Goal: Transaction & Acquisition: Purchase product/service

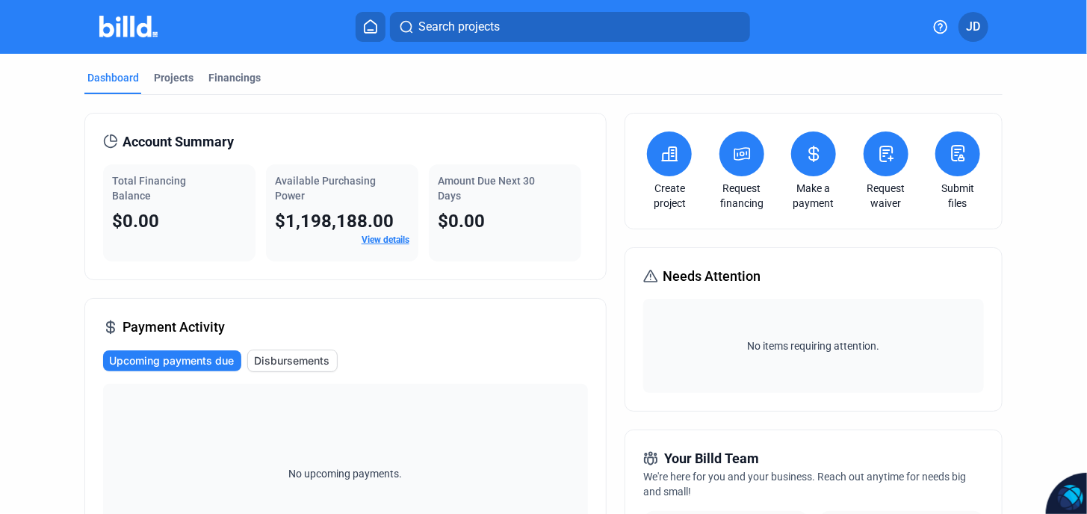
click at [739, 164] on button at bounding box center [741, 153] width 45 height 45
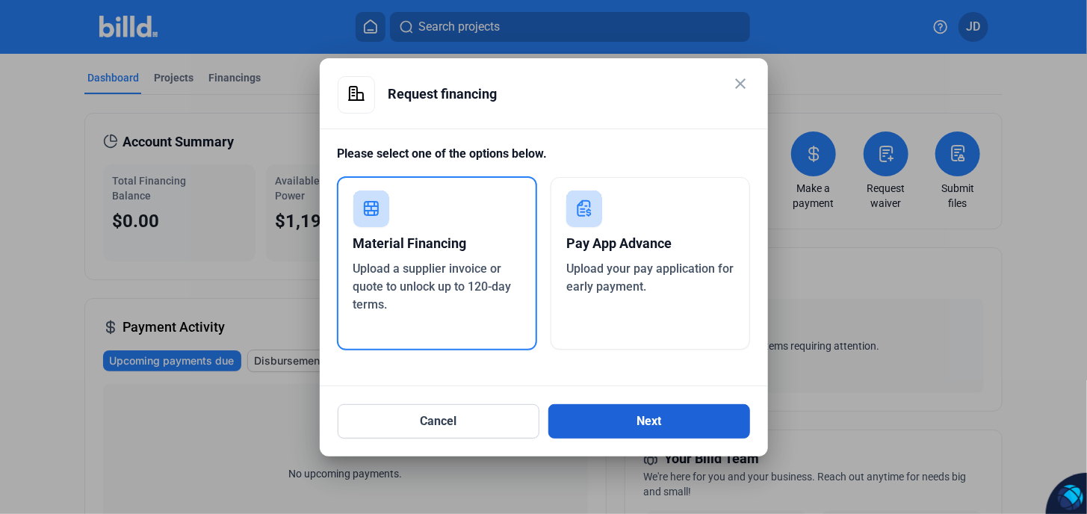
click at [653, 418] on button "Next" at bounding box center [649, 421] width 202 height 34
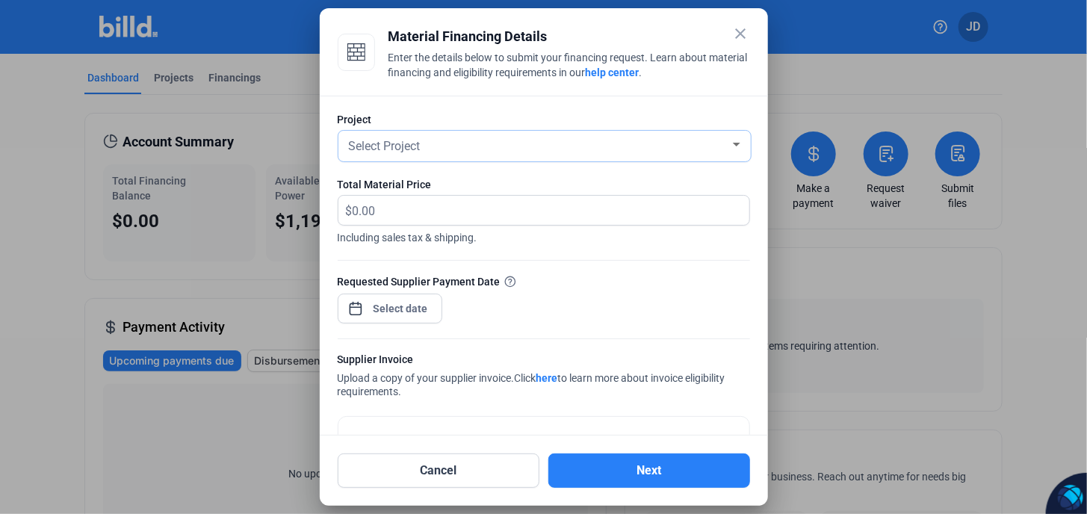
click at [433, 156] on div "Select Project" at bounding box center [544, 146] width 397 height 31
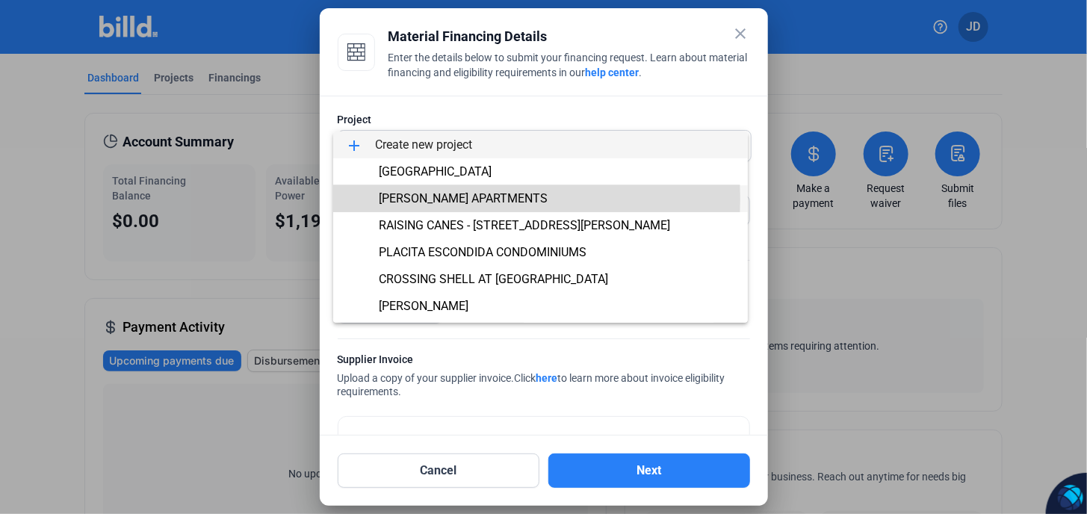
click at [454, 199] on span "[PERSON_NAME] APARTMENTS" at bounding box center [463, 198] width 169 height 14
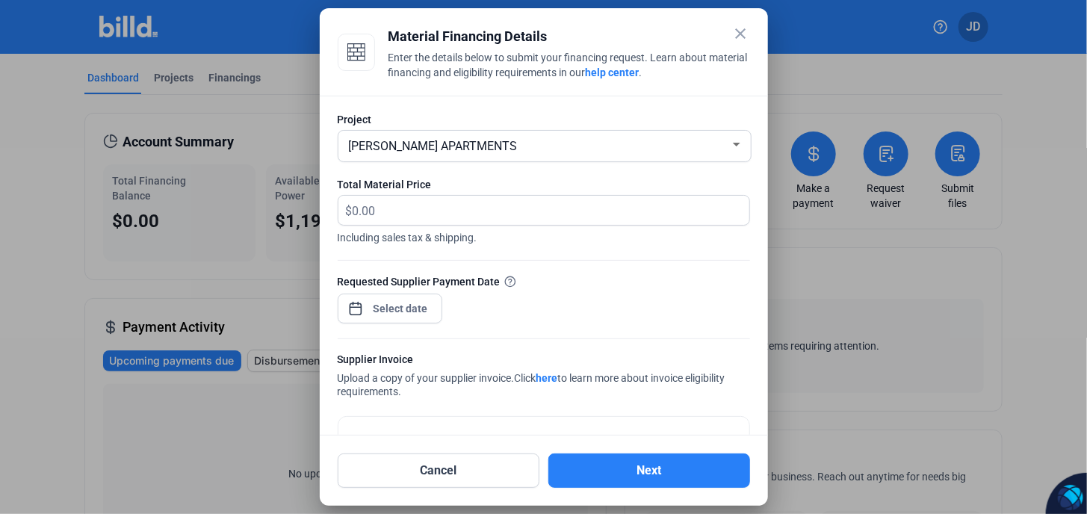
click at [741, 36] on mat-icon "close" at bounding box center [741, 34] width 18 height 18
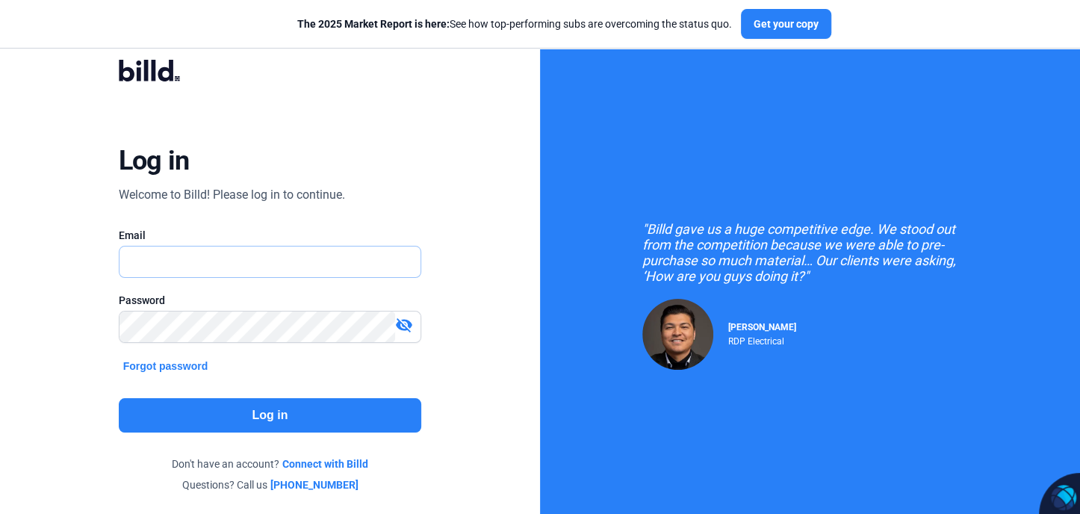
type input "oldpueblostuccoinc@gmail.com"
click at [281, 416] on button "Log in" at bounding box center [270, 415] width 303 height 34
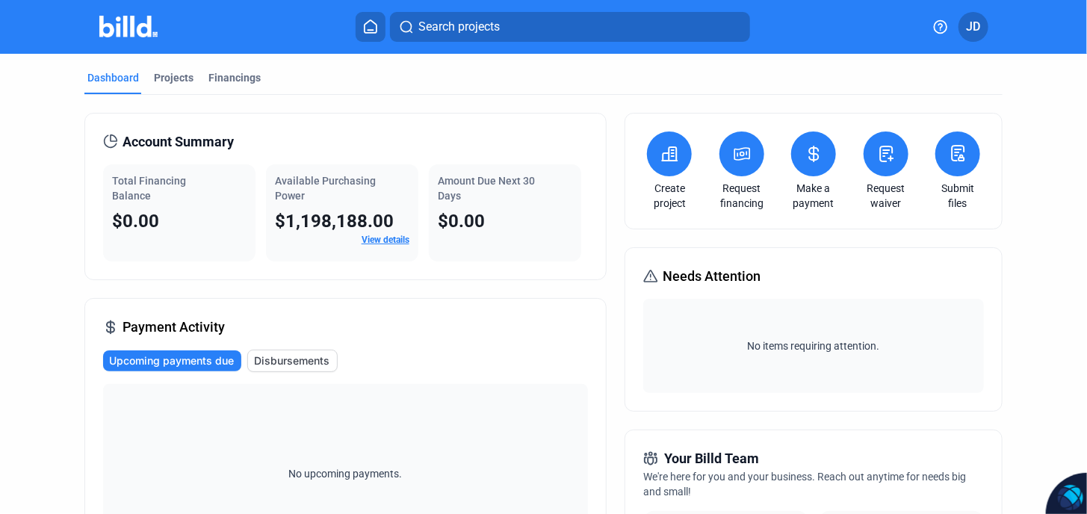
click at [734, 159] on icon at bounding box center [741, 154] width 15 height 12
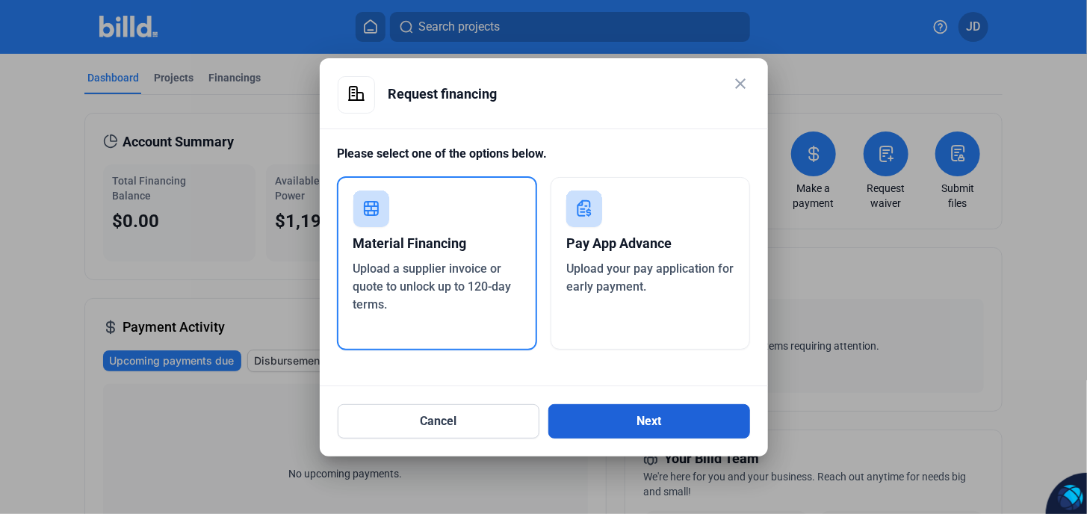
click at [646, 422] on button "Next" at bounding box center [649, 421] width 202 height 34
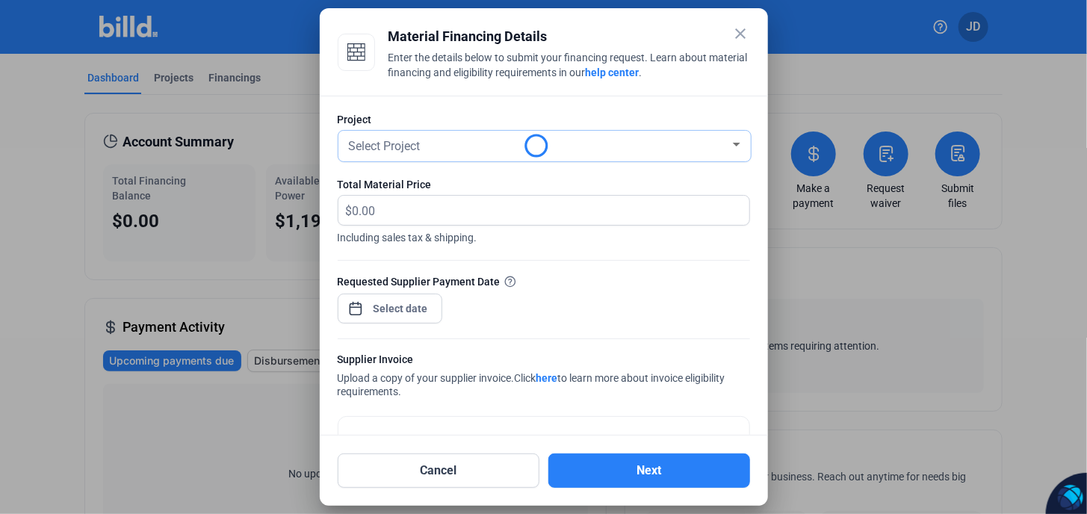
click at [394, 145] on span "Select Project" at bounding box center [385, 146] width 72 height 14
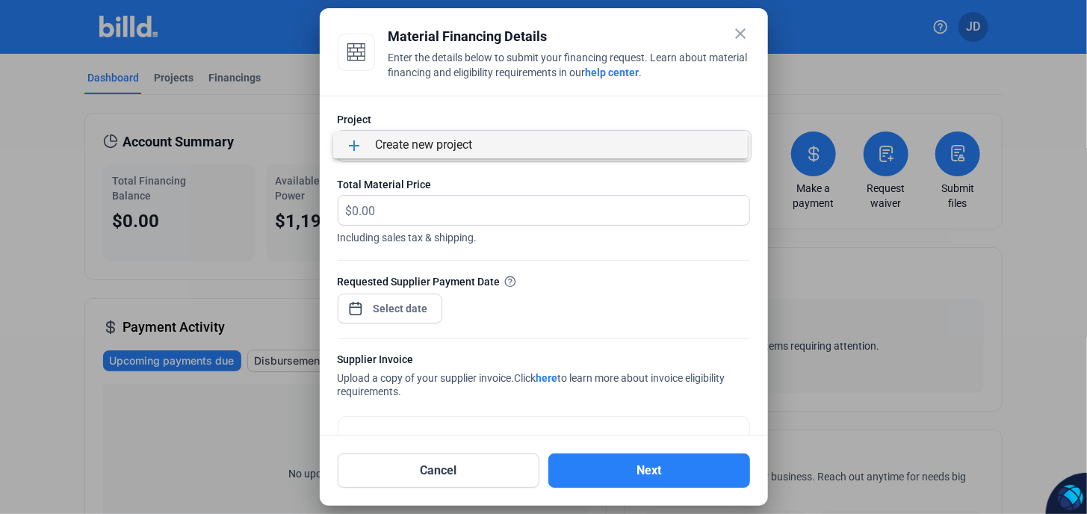
click at [586, 195] on div at bounding box center [543, 257] width 1087 height 514
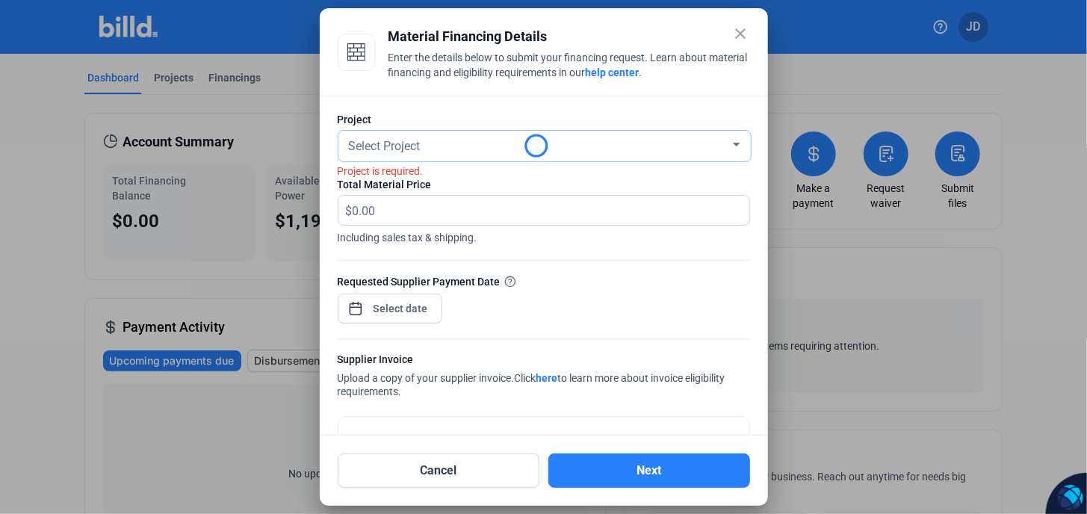
click at [460, 148] on div "Select Project" at bounding box center [538, 144] width 384 height 21
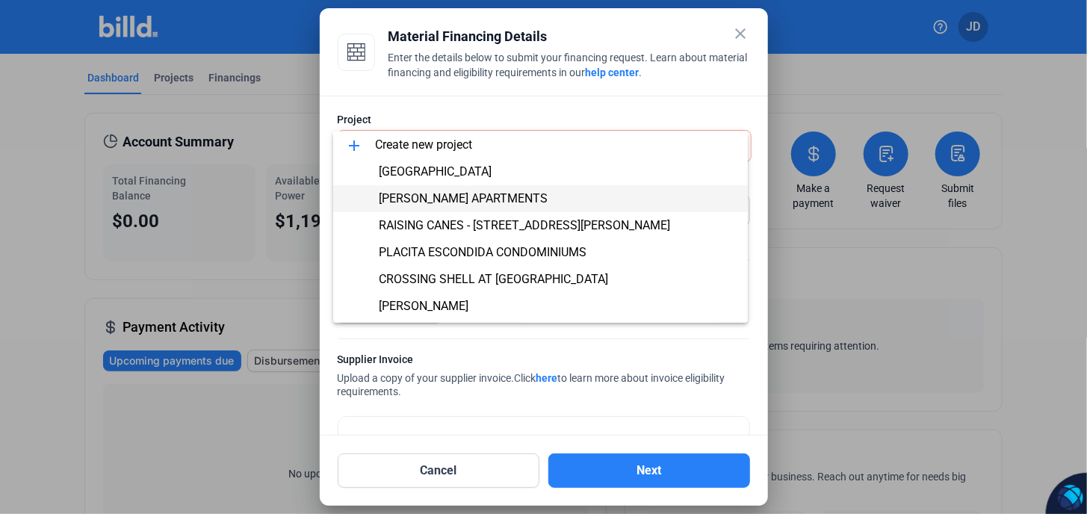
click at [433, 196] on span "BAUTISTA APARTMENTS" at bounding box center [463, 198] width 169 height 14
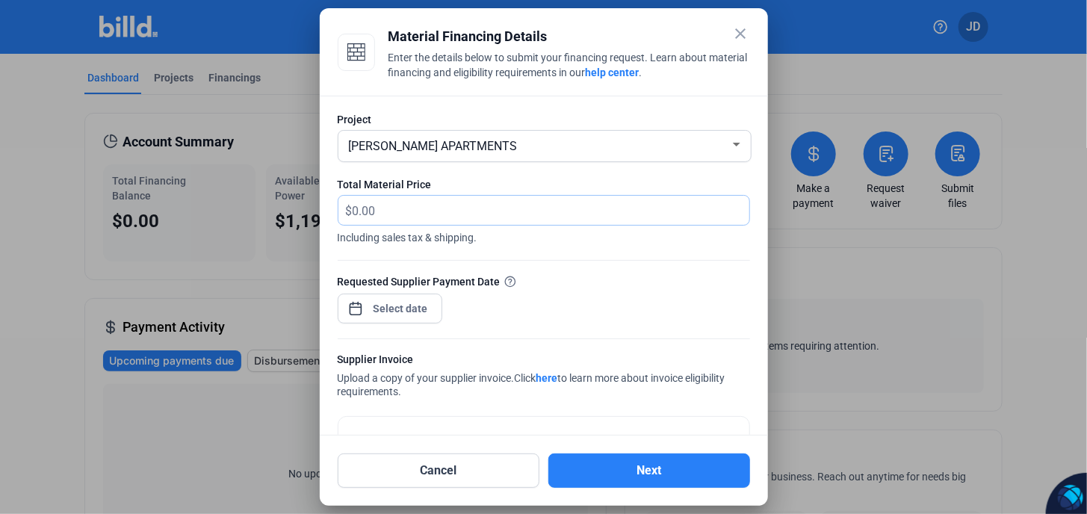
click at [382, 206] on input "text" at bounding box center [541, 210] width 379 height 29
type input "97,244.69"
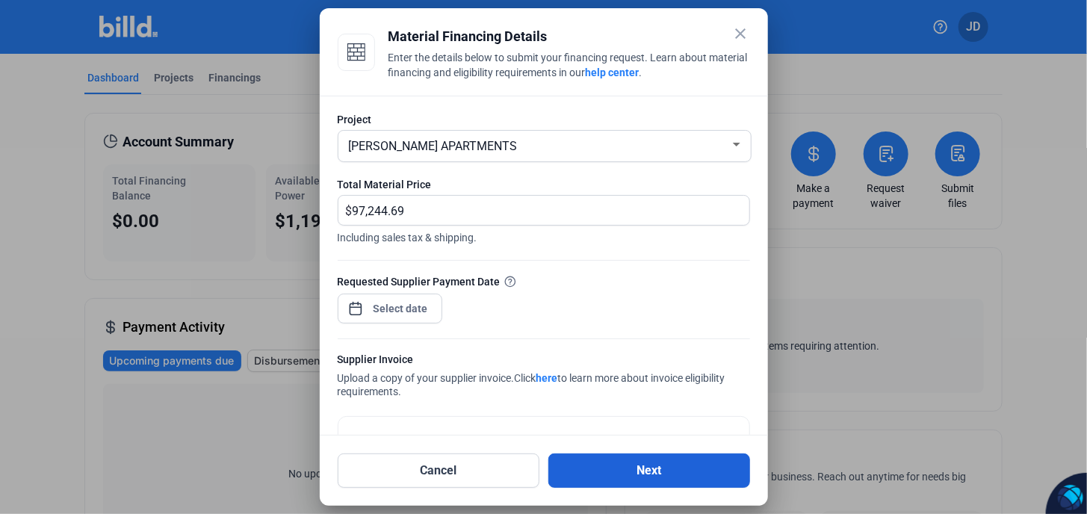
click at [643, 465] on button "Next" at bounding box center [649, 470] width 202 height 34
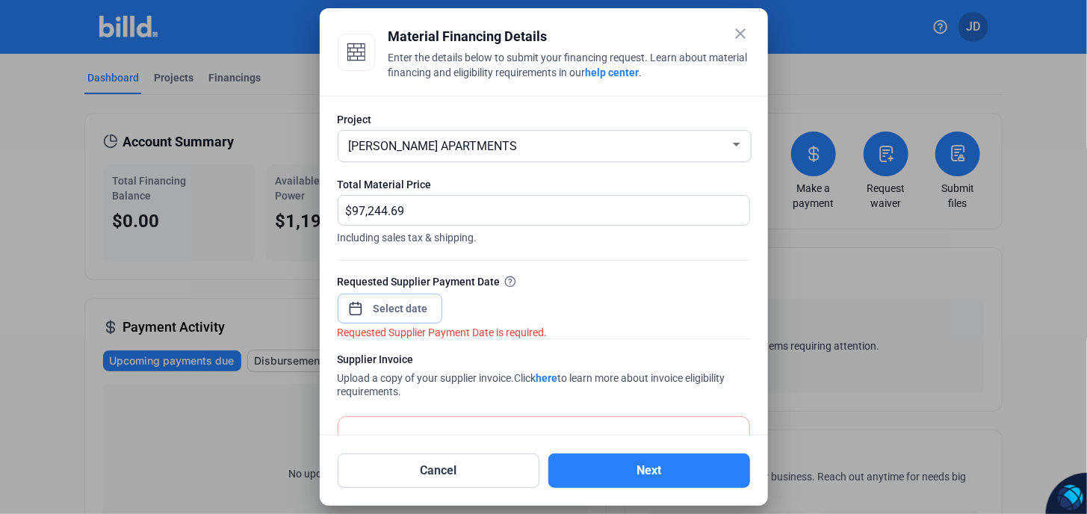
click at [397, 308] on div "close Material Financing Details Enter the details below to submit your financi…" at bounding box center [543, 257] width 1087 height 514
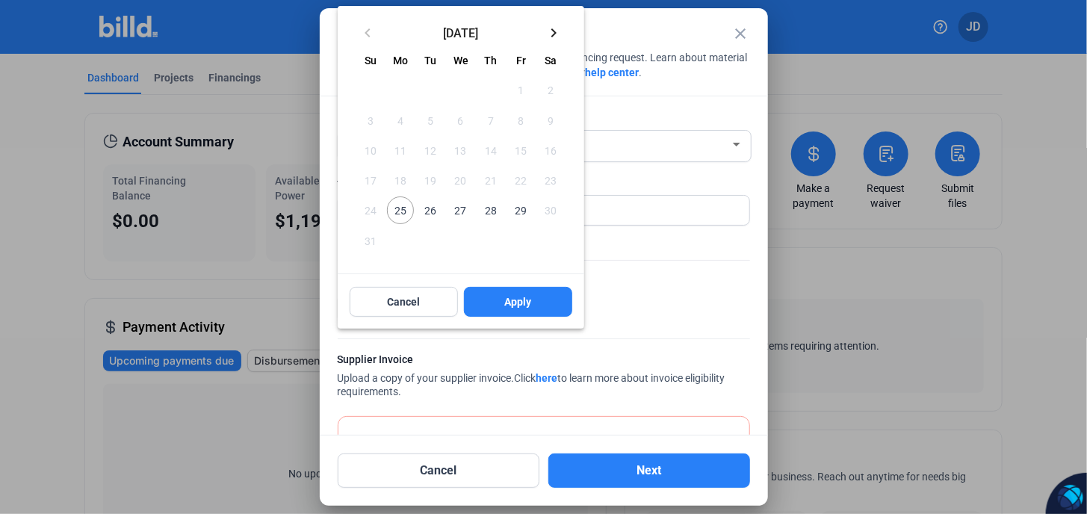
click at [403, 208] on span "25" at bounding box center [400, 209] width 27 height 27
click at [521, 210] on span "29" at bounding box center [520, 209] width 27 height 27
click at [518, 306] on span "Apply" at bounding box center [517, 301] width 27 height 15
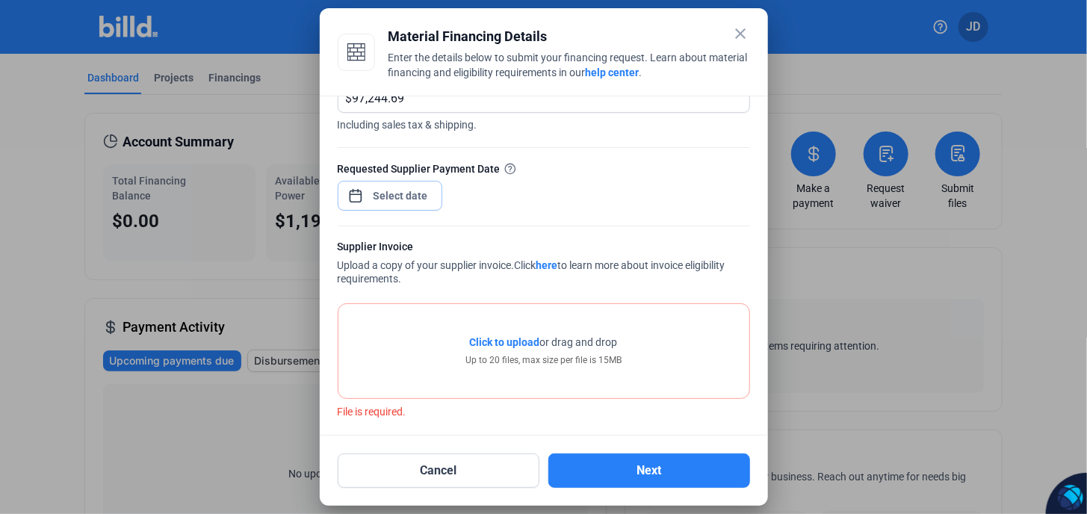
scroll to position [117, 0]
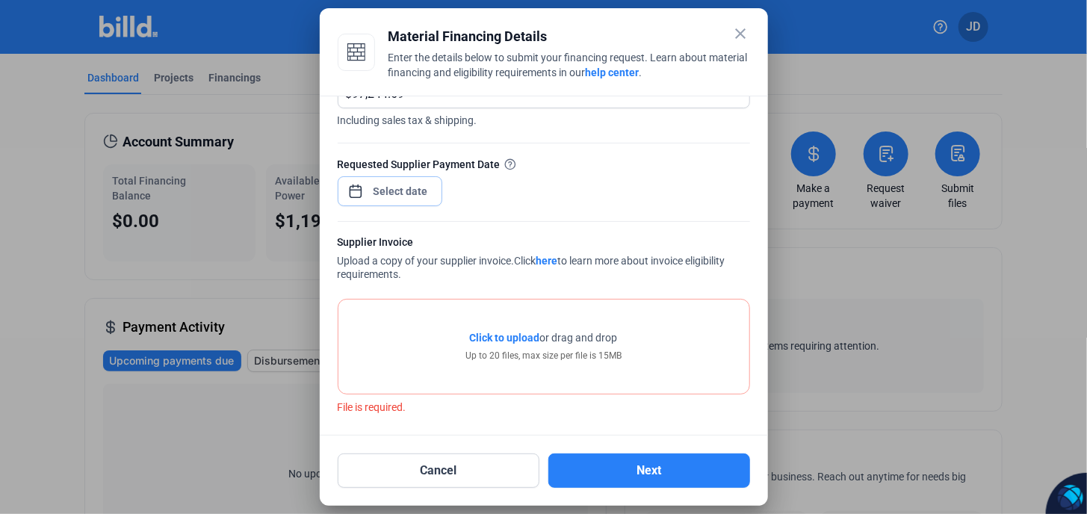
click at [391, 193] on input at bounding box center [401, 191] width 64 height 18
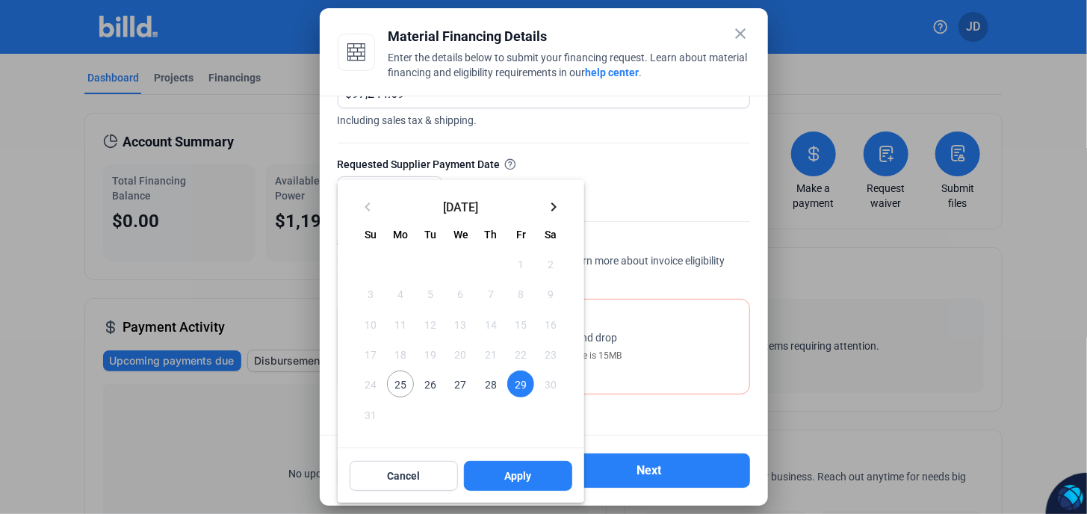
click at [403, 383] on span "25" at bounding box center [400, 383] width 27 height 27
drag, startPoint x: 515, startPoint y: 379, endPoint x: 518, endPoint y: 438, distance: 59.0
click at [515, 379] on span "29" at bounding box center [520, 383] width 27 height 27
click at [515, 482] on button "Apply" at bounding box center [518, 476] width 108 height 30
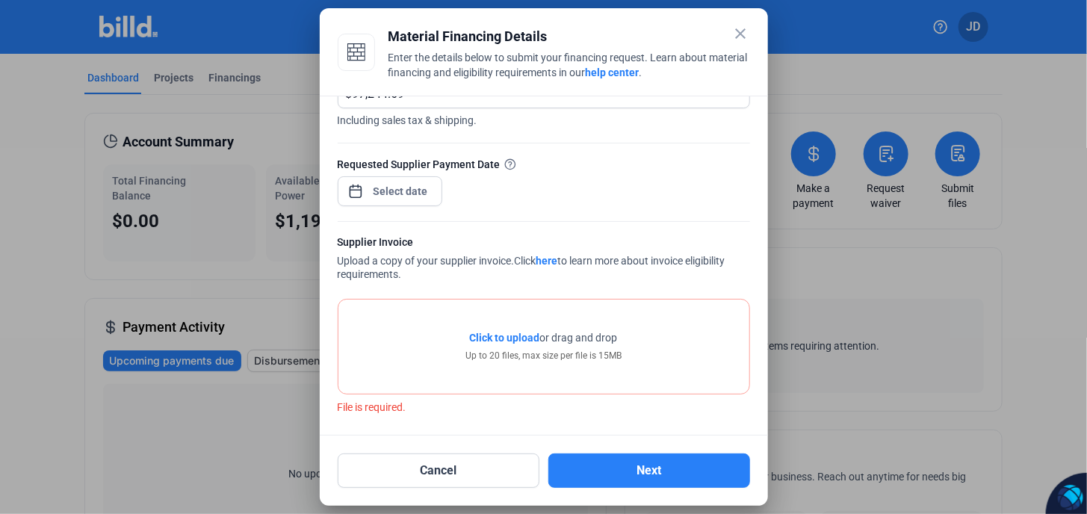
click at [520, 338] on span "Click to upload" at bounding box center [505, 338] width 70 height 12
click at [502, 336] on span "Click to upload" at bounding box center [505, 340] width 70 height 12
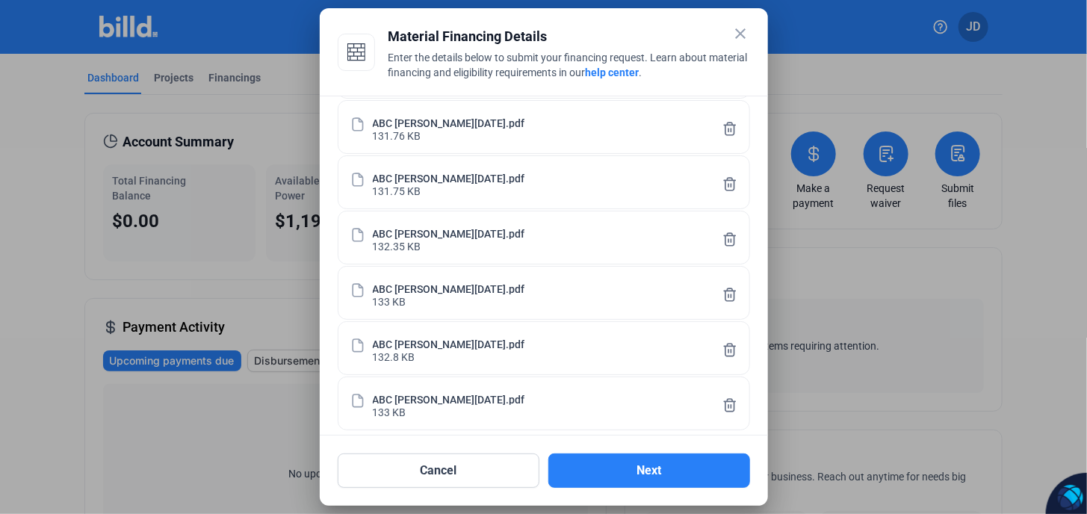
scroll to position [1204, 0]
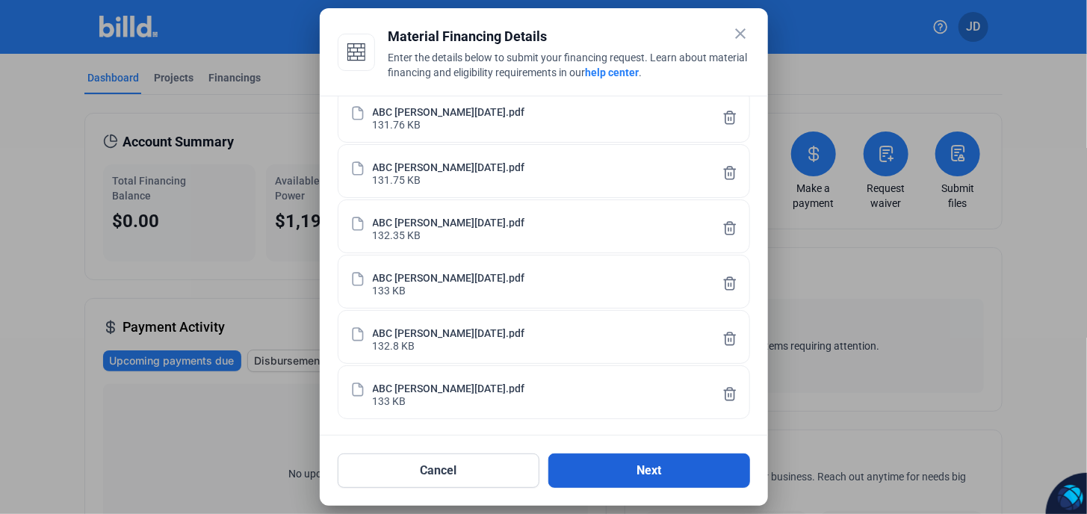
click at [656, 468] on button "Next" at bounding box center [649, 470] width 202 height 34
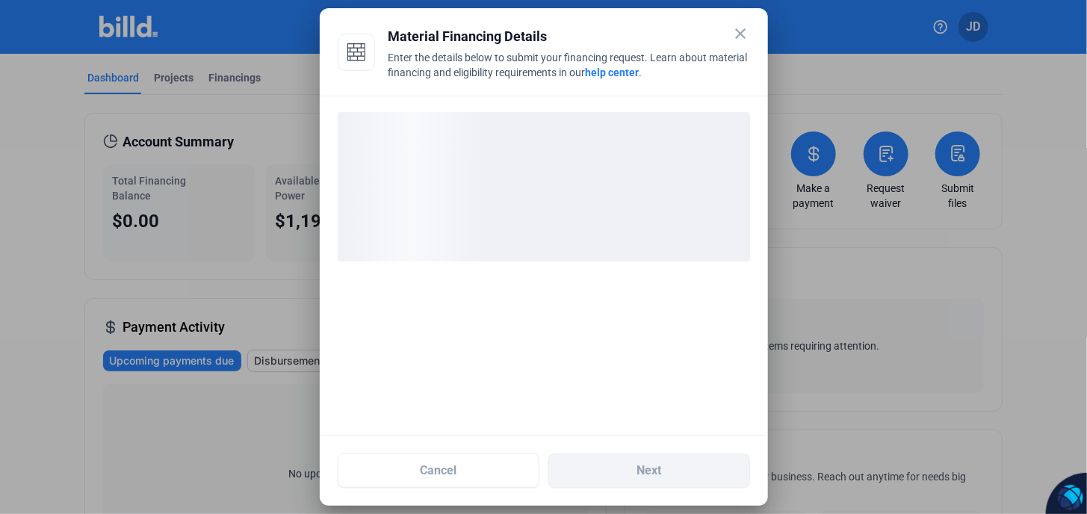
scroll to position [0, 0]
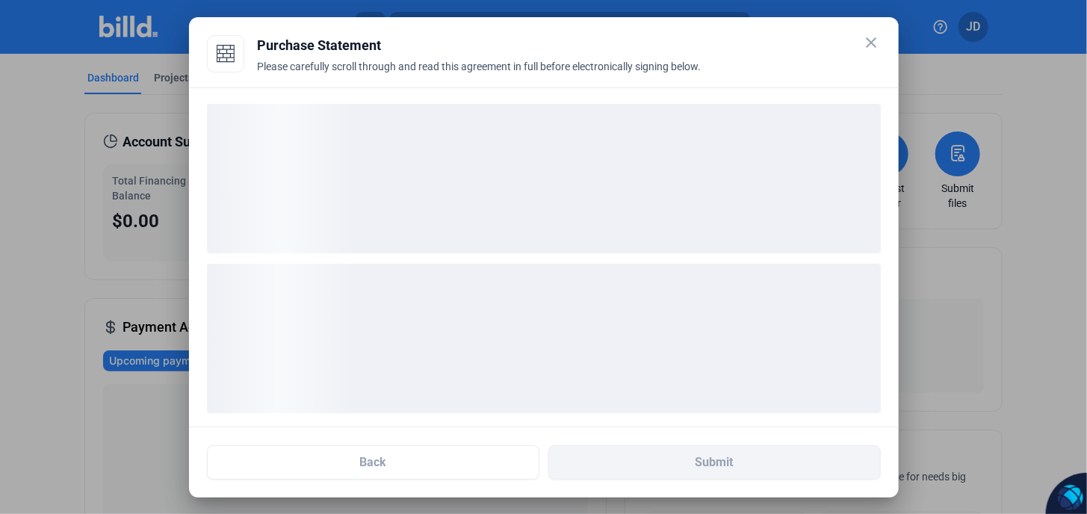
click at [643, 358] on div "loading" at bounding box center [544, 338] width 674 height 149
click at [644, 358] on div "loading" at bounding box center [544, 338] width 674 height 149
click at [644, 357] on div "loading" at bounding box center [544, 338] width 674 height 149
click at [645, 357] on div "loading" at bounding box center [544, 338] width 674 height 149
click at [692, 121] on div at bounding box center [543, 257] width 709 height 340
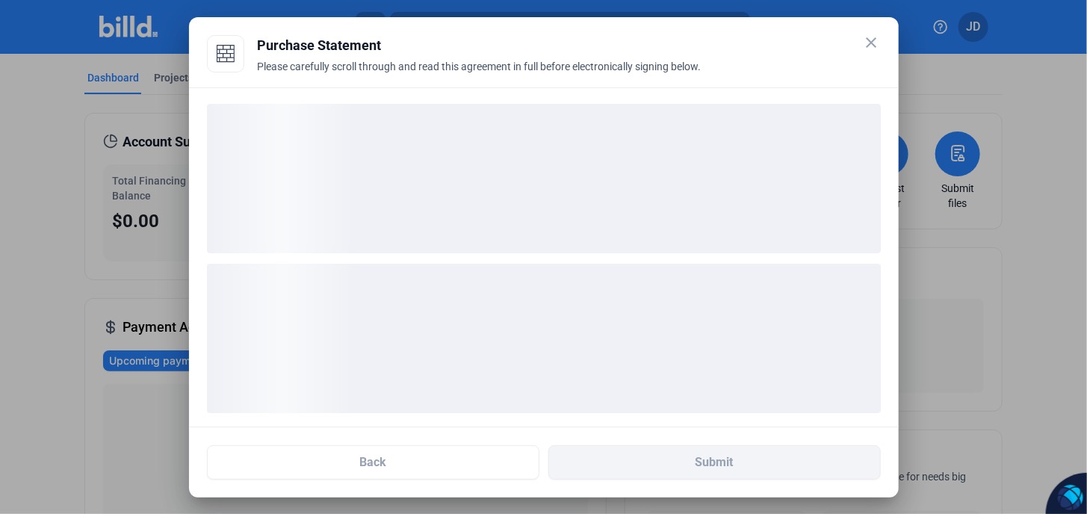
click at [706, 150] on div "loading" at bounding box center [544, 178] width 674 height 149
click at [706, 156] on div "loading" at bounding box center [544, 178] width 674 height 149
click at [701, 160] on div "loading" at bounding box center [544, 178] width 674 height 149
click at [697, 161] on div "loading" at bounding box center [544, 178] width 674 height 149
click at [692, 163] on div "loading" at bounding box center [544, 178] width 674 height 149
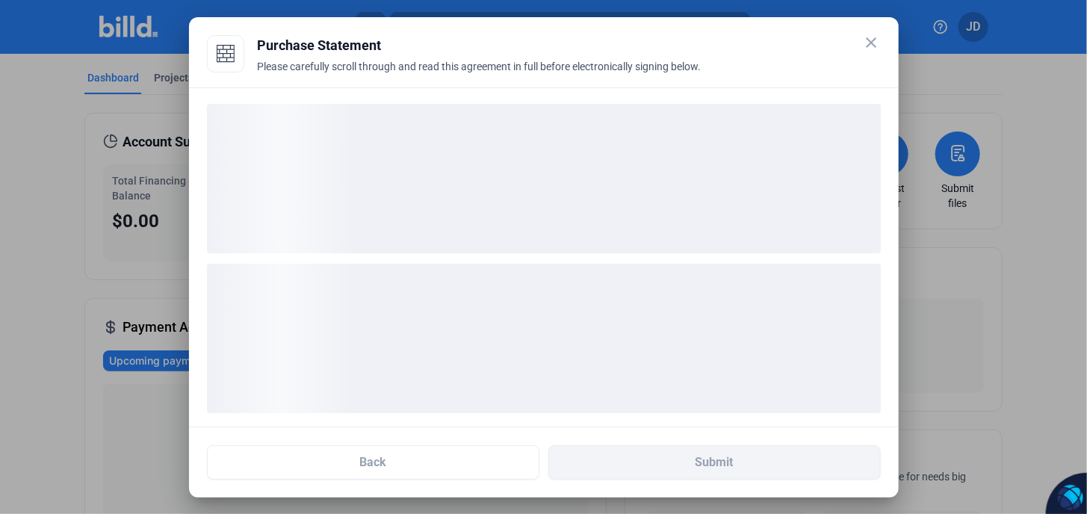
click at [676, 165] on div "loading" at bounding box center [544, 178] width 674 height 149
click at [675, 165] on div "loading" at bounding box center [544, 178] width 674 height 149
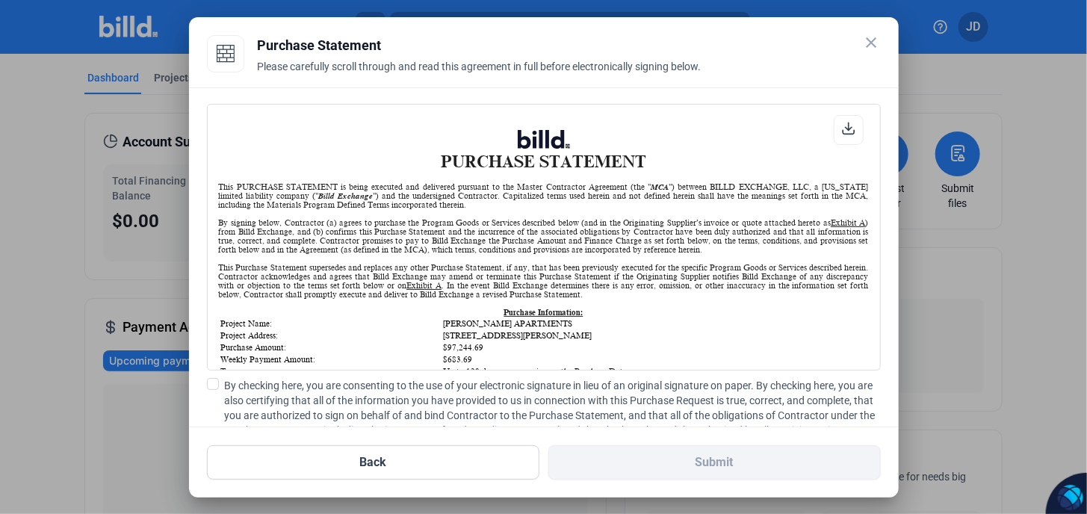
click at [673, 177] on div "PURCHASE STATEMENT This PURCHASE STATEMENT is being executed and delivered purs…" at bounding box center [544, 356] width 650 height 453
click at [671, 179] on div "PURCHASE STATEMENT This PURCHASE STATEMENT is being executed and delivered purs…" at bounding box center [544, 356] width 650 height 453
click at [657, 345] on td "$97,244.69" at bounding box center [654, 347] width 424 height 10
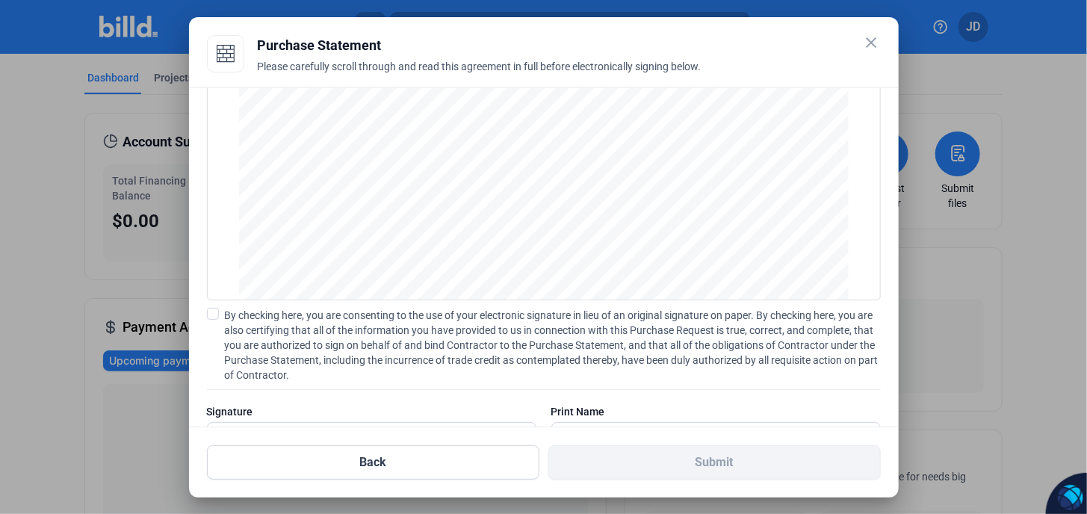
scroll to position [129, 0]
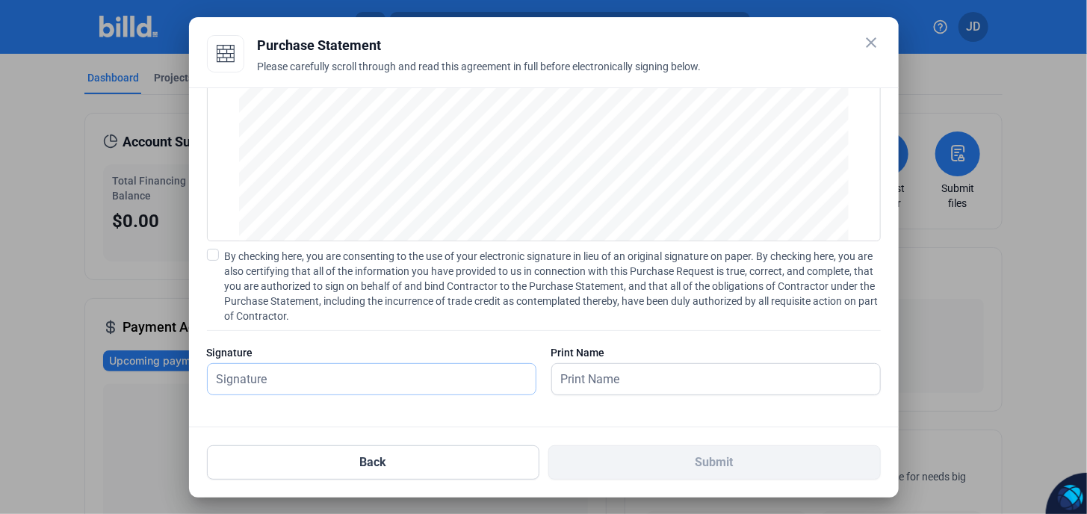
click at [270, 382] on input "text" at bounding box center [363, 379] width 311 height 31
type input "JULIO DURAZO"
click at [499, 425] on div "PURCHASE STATEMENT This PURCHASE STATEMENT is being executed and delivered purs…" at bounding box center [543, 257] width 709 height 340
click at [361, 375] on input "JULIO DURAZO" at bounding box center [372, 379] width 328 height 31
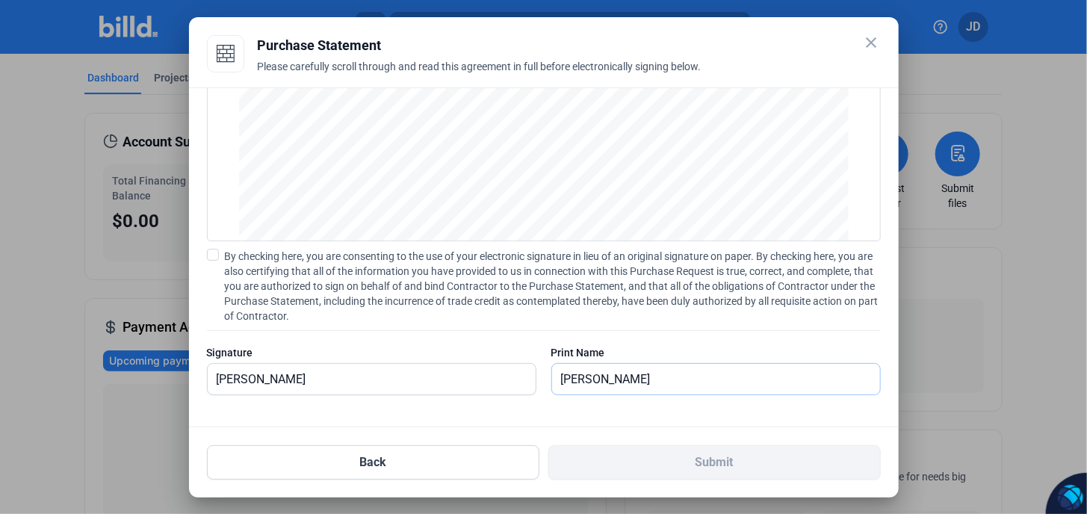
click at [618, 374] on input "JULIO DURAZO" at bounding box center [716, 379] width 328 height 31
drag, startPoint x: 653, startPoint y: 377, endPoint x: 671, endPoint y: 377, distance: 17.9
click at [653, 377] on input "JULIO DURAZO" at bounding box center [716, 379] width 328 height 31
click at [696, 381] on input "JULIO DURAZO" at bounding box center [716, 379] width 328 height 31
click at [682, 398] on div at bounding box center [715, 402] width 329 height 15
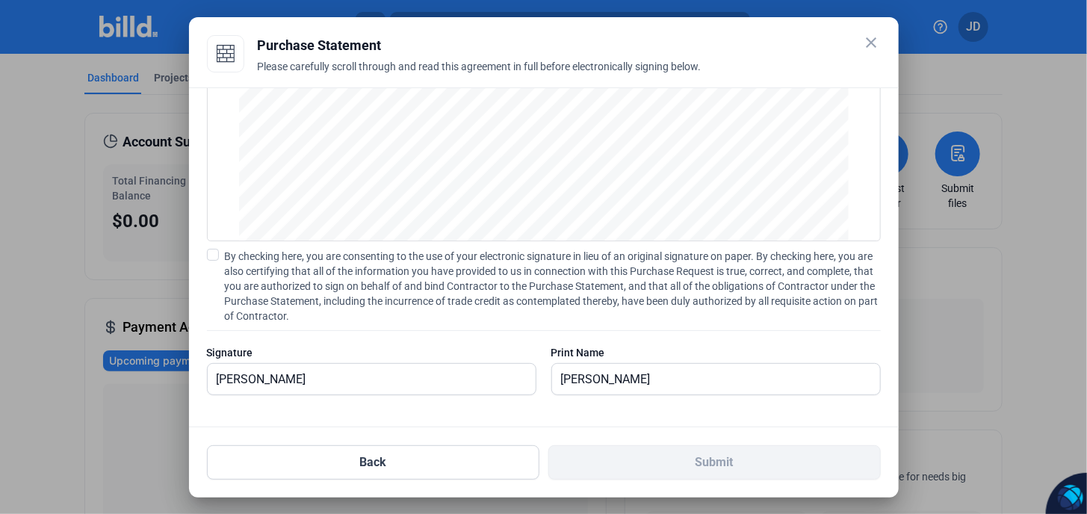
click at [684, 405] on div at bounding box center [715, 402] width 329 height 15
click at [641, 377] on input "JULIO DURAZO" at bounding box center [707, 379] width 311 height 31
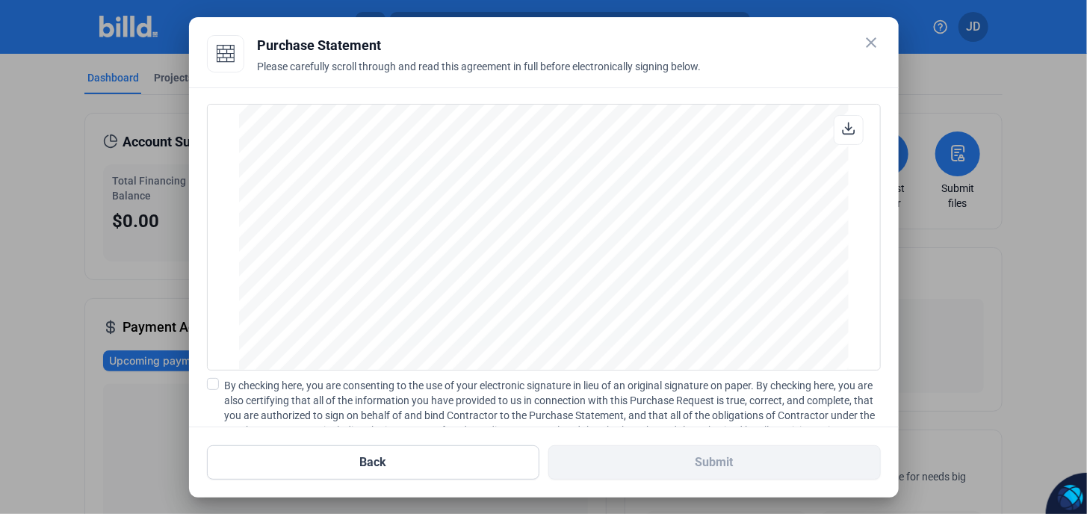
scroll to position [4661, 0]
click at [215, 383] on span at bounding box center [213, 384] width 12 height 12
click at [0, 0] on input "By checking here, you are consenting to the use of your electronic signature in…" at bounding box center [0, 0] width 0 height 0
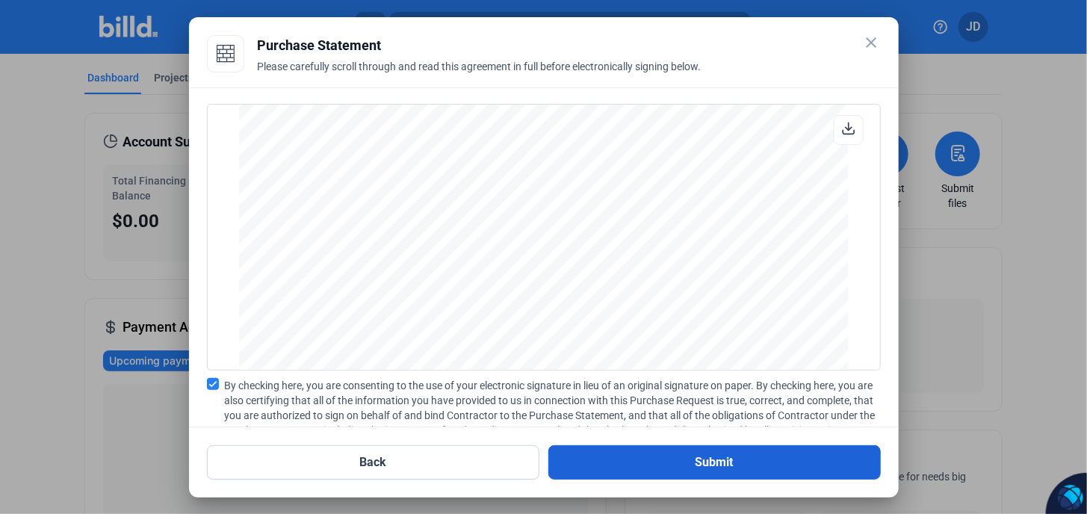
click at [703, 458] on button "Submit" at bounding box center [714, 462] width 332 height 34
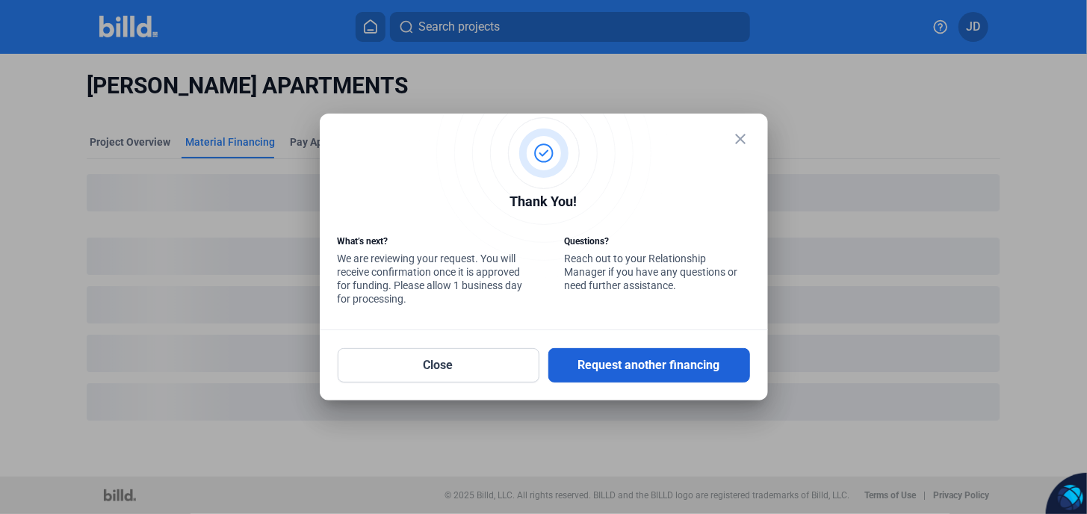
click at [649, 367] on button "Request another financing" at bounding box center [649, 365] width 202 height 34
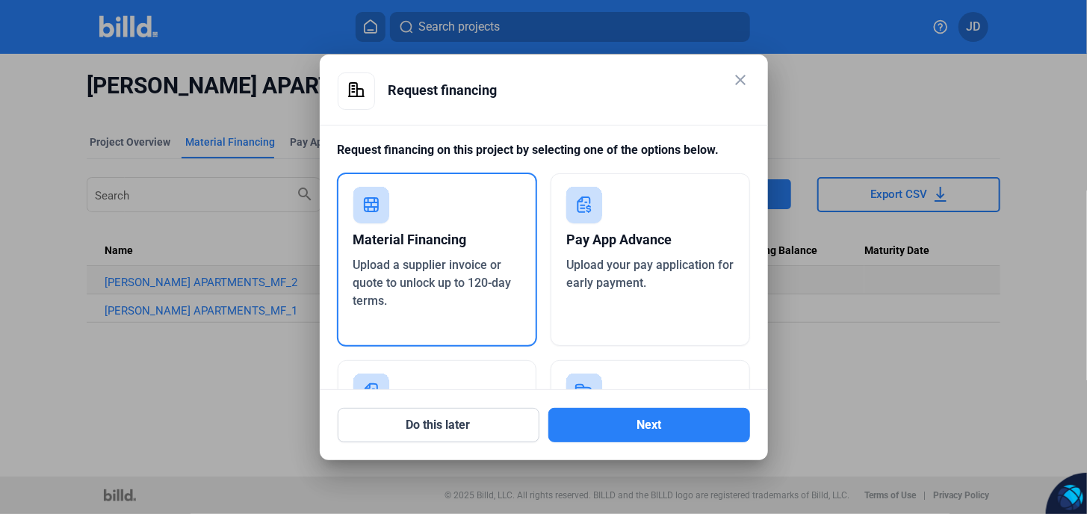
click at [736, 75] on mat-icon "close" at bounding box center [741, 80] width 18 height 18
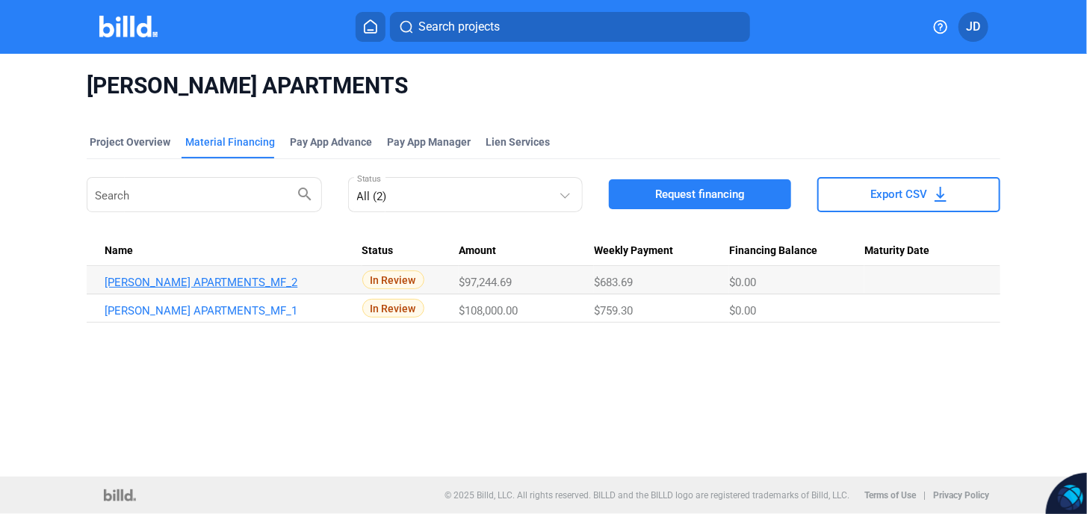
click at [214, 284] on link "BAUTISTA APARTMENTS_MF_2" at bounding box center [226, 282] width 243 height 13
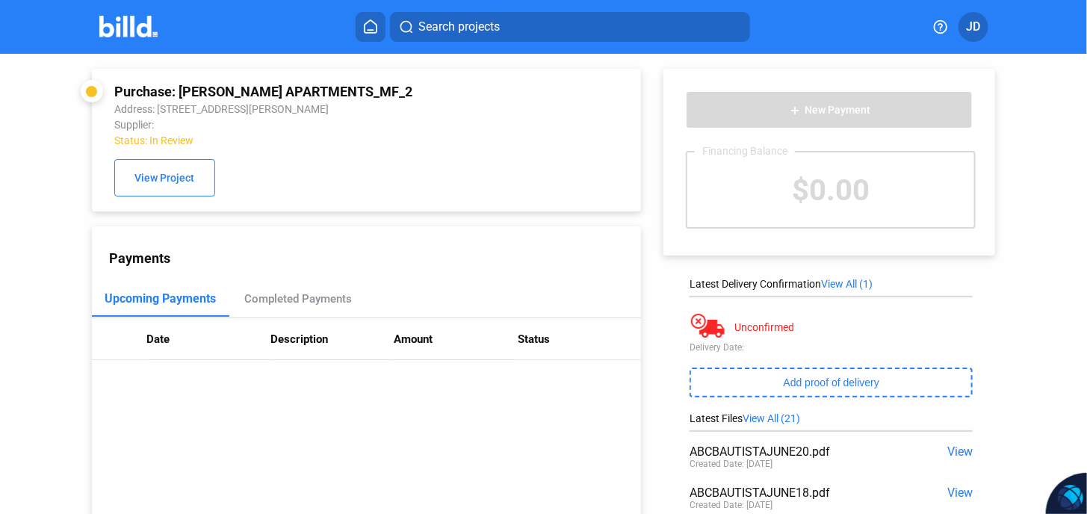
click at [823, 186] on div "$0.00" at bounding box center [830, 189] width 287 height 75
click at [821, 191] on div "$0.00" at bounding box center [830, 189] width 287 height 75
click at [824, 193] on div "$0.00" at bounding box center [830, 189] width 287 height 75
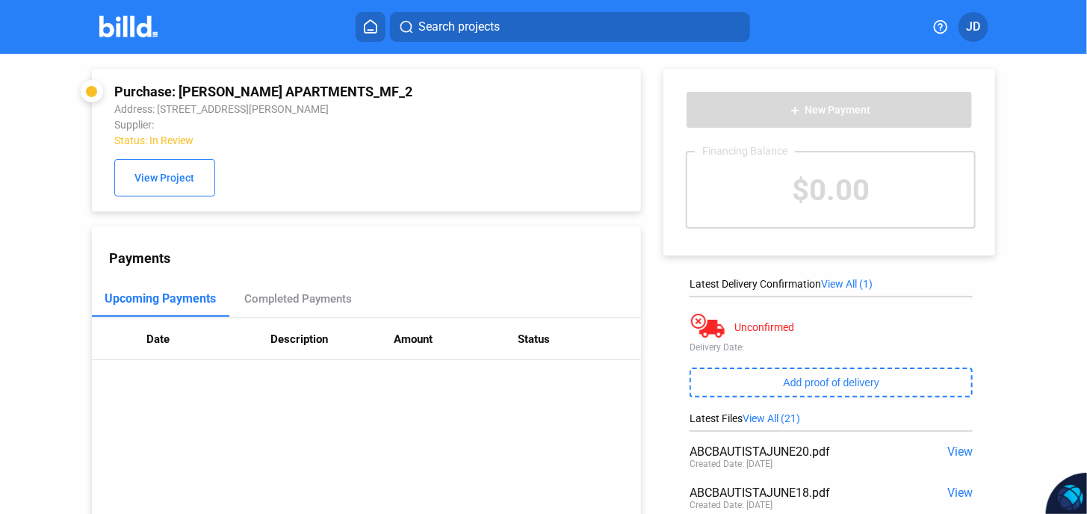
click at [91, 88] on div at bounding box center [91, 91] width 11 height 11
click at [126, 320] on th at bounding box center [119, 339] width 55 height 42
click at [288, 308] on div "Completed Payments" at bounding box center [297, 299] width 137 height 36
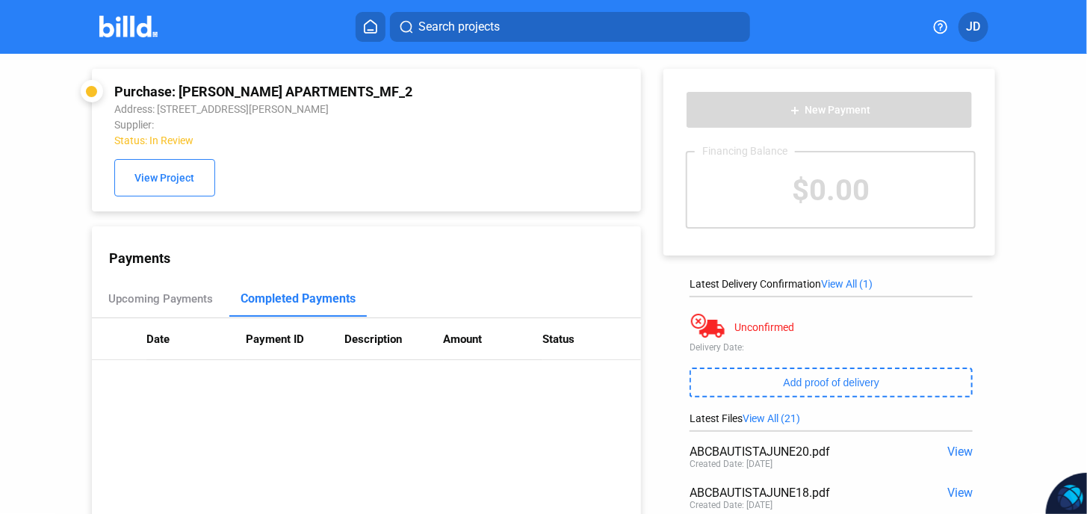
drag, startPoint x: 145, startPoint y: 270, endPoint x: 226, endPoint y: 249, distance: 83.5
click at [145, 270] on div "Payments Upcoming Payments Completed Payments Date Payment ID Description Amoun…" at bounding box center [367, 378] width 550 height 305
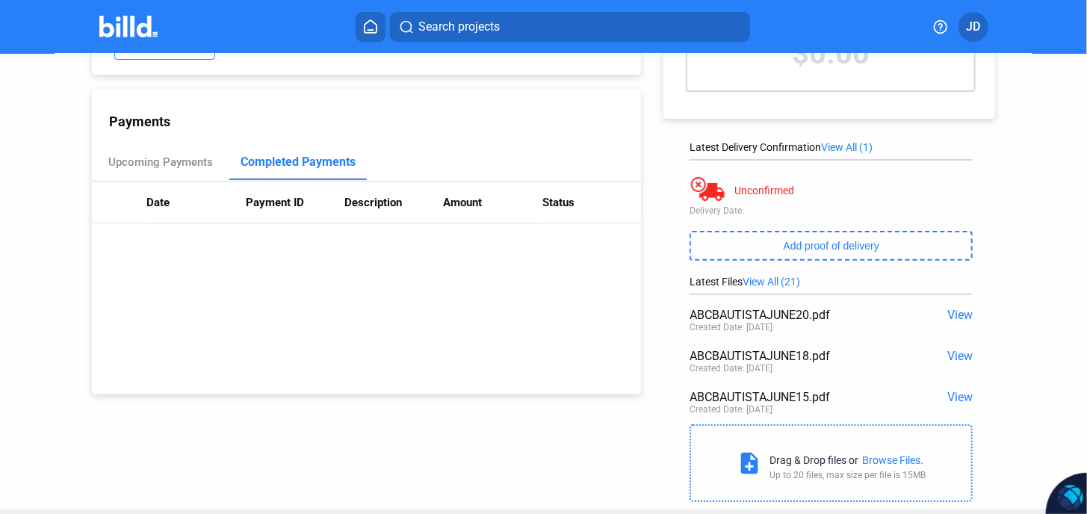
scroll to position [169, 0]
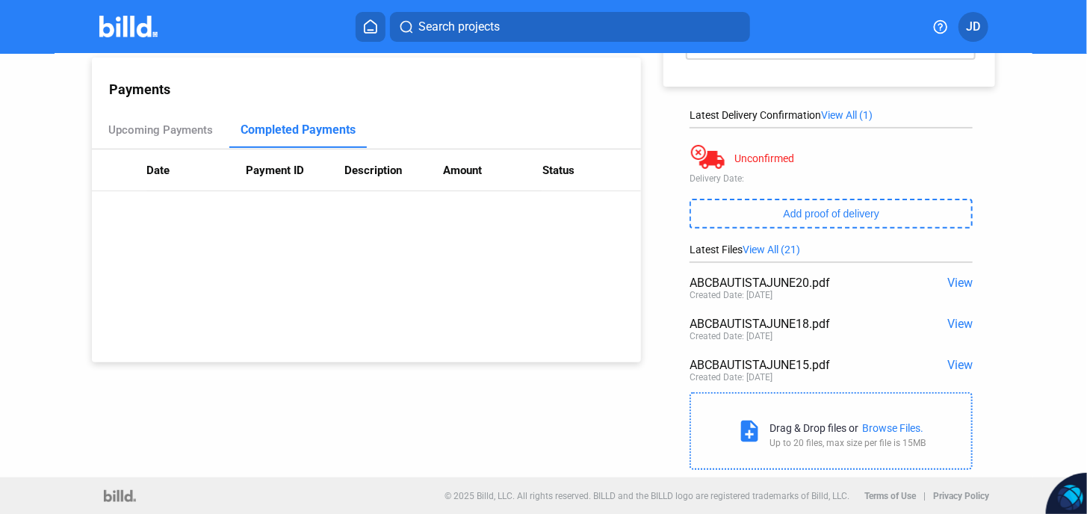
click at [786, 248] on span "View All (21)" at bounding box center [771, 249] width 58 height 12
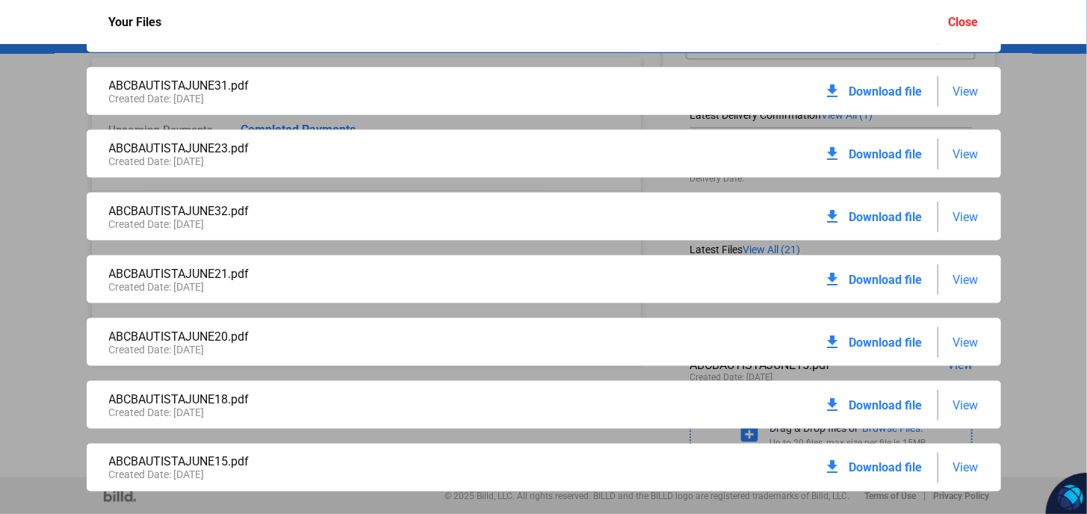
scroll to position [900, 0]
